Goal: Navigation & Orientation: Find specific page/section

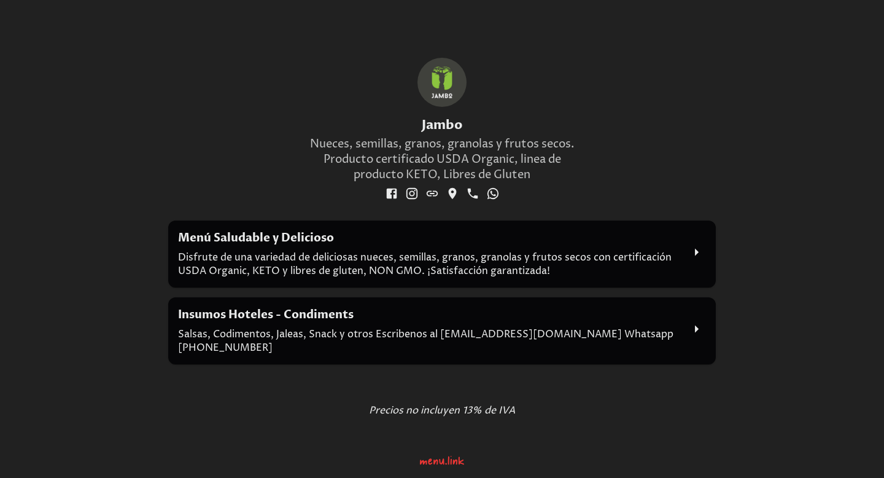
click at [697, 325] on icon at bounding box center [697, 328] width 4 height 7
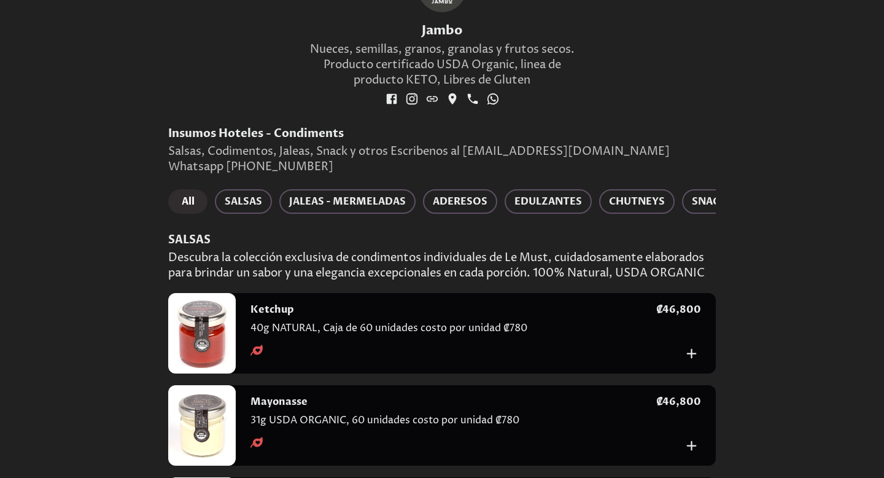
scroll to position [132, 0]
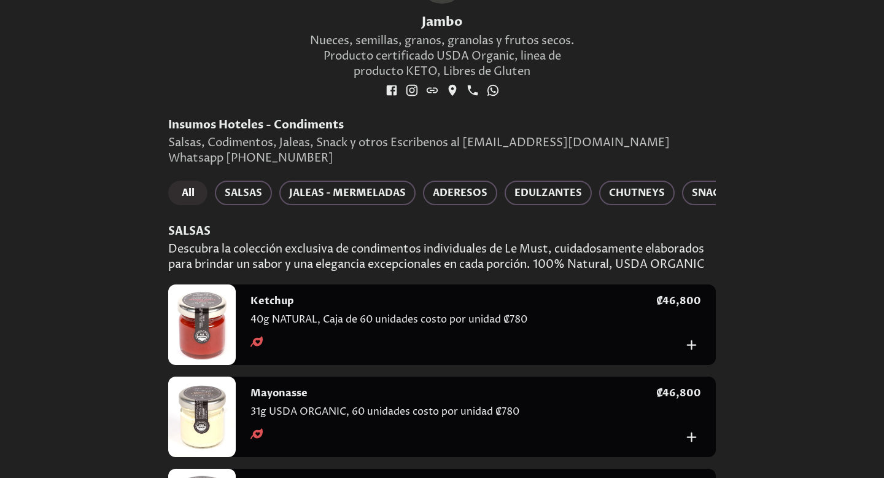
click at [693, 82] on div "Jambo Nueces, semillas, granos, granolas y frutos secos. Producto certificado U…" at bounding box center [441, 26] width 577 height 181
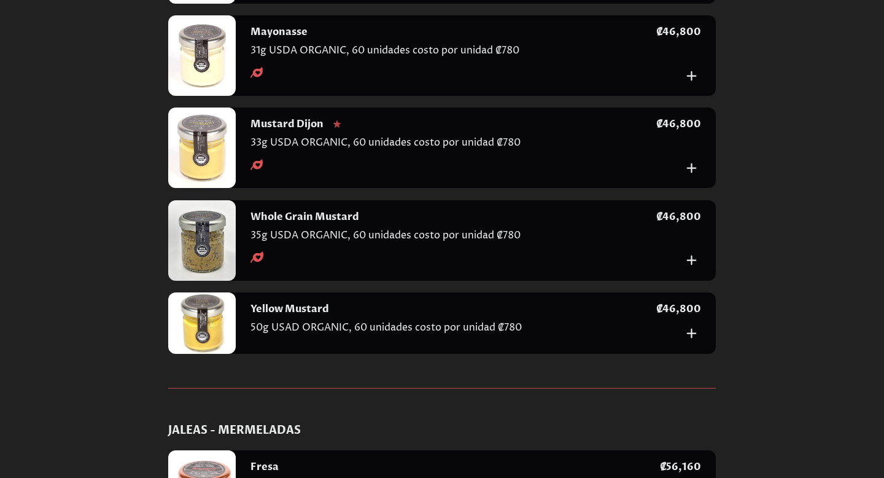
scroll to position [0, 0]
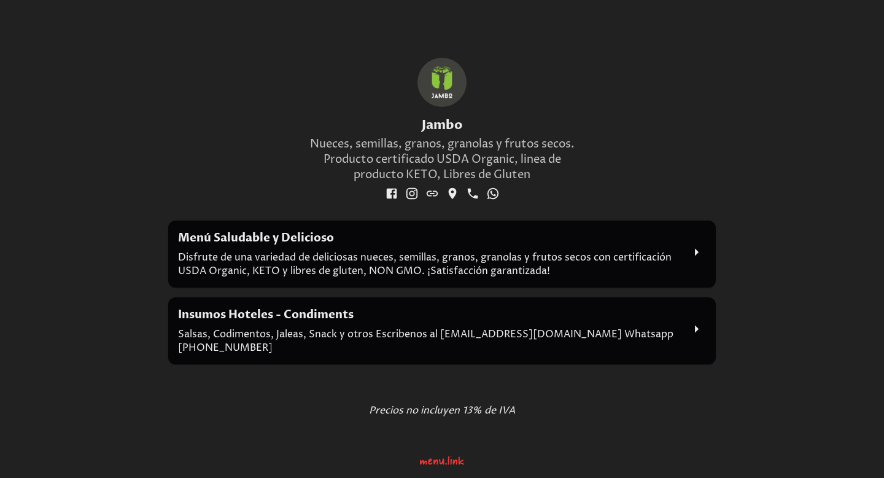
click at [697, 247] on icon at bounding box center [696, 252] width 18 height 18
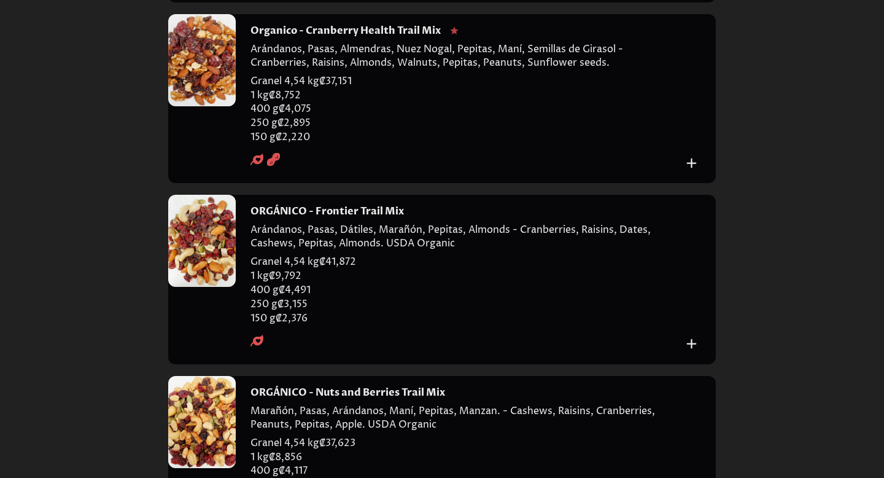
scroll to position [2588, 0]
